Goal: Information Seeking & Learning: Learn about a topic

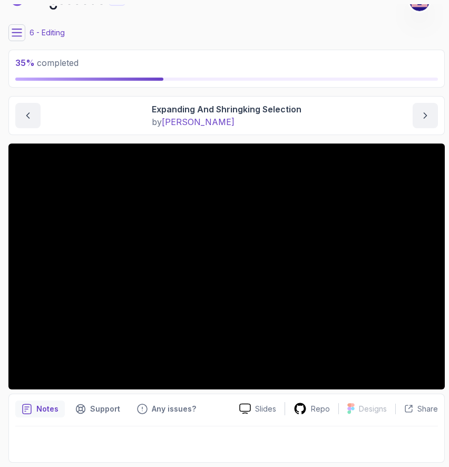
scroll to position [5, 0]
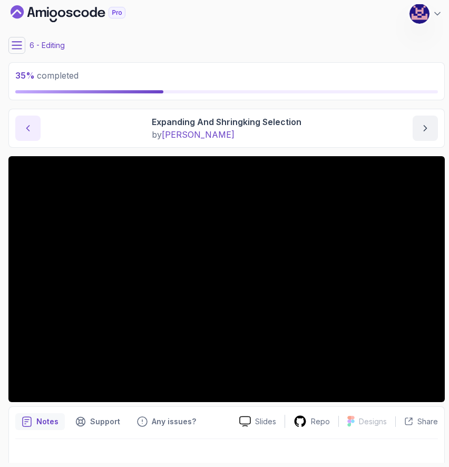
click at [25, 123] on icon "previous content" at bounding box center [28, 128] width 11 height 11
click at [429, 129] on icon "next content" at bounding box center [425, 128] width 11 height 11
click at [312, 406] on div "Notes Support Any issues? Slides Repo Designs Design not available Share" at bounding box center [226, 440] width 436 height 69
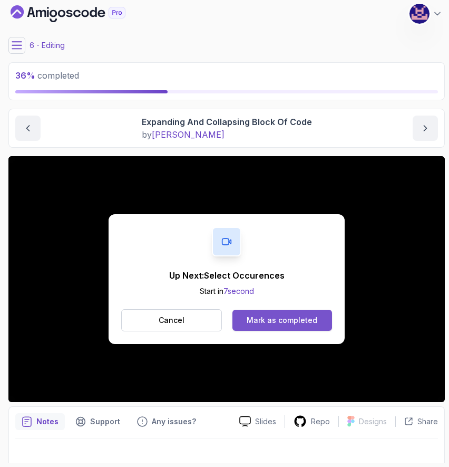
click at [287, 316] on div "Mark as completed" at bounding box center [282, 320] width 71 height 11
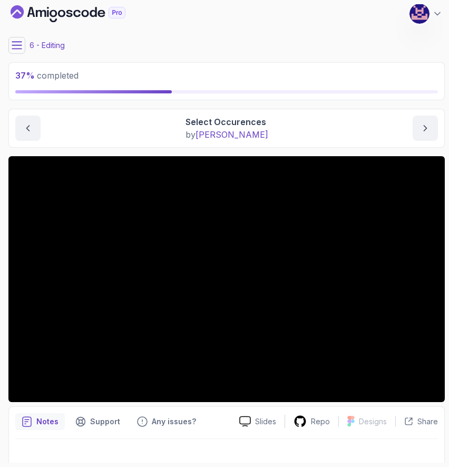
click at [19, 48] on icon at bounding box center [16, 45] width 9 height 7
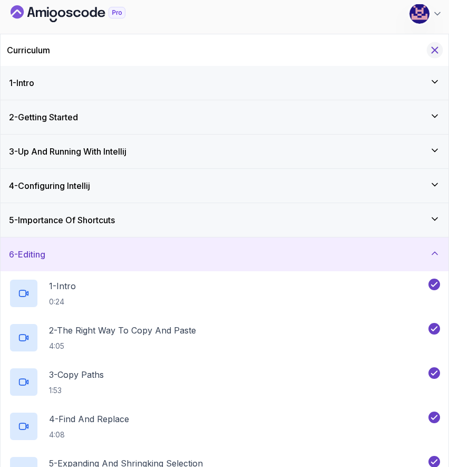
click at [430, 51] on icon "Hide Curriculum for mobile" at bounding box center [435, 50] width 12 height 12
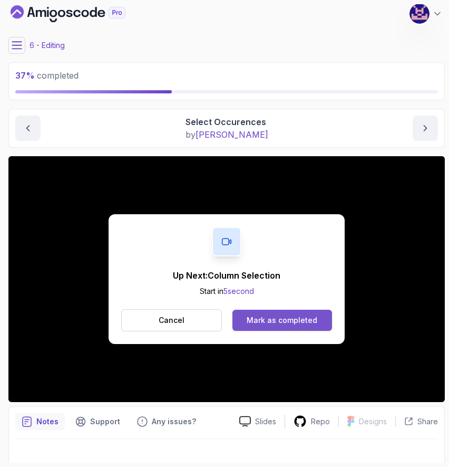
click at [281, 319] on div "Mark as completed" at bounding box center [282, 320] width 71 height 11
click at [275, 317] on div "Mark as completed" at bounding box center [282, 320] width 71 height 11
click at [273, 312] on button "Mark as completed" at bounding box center [282, 319] width 100 height 21
